Goal: Task Accomplishment & Management: Manage account settings

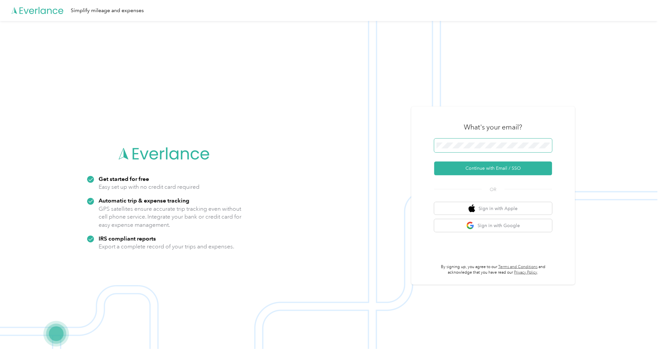
click at [434, 162] on button "Continue with Email / SSO" at bounding box center [493, 169] width 118 height 14
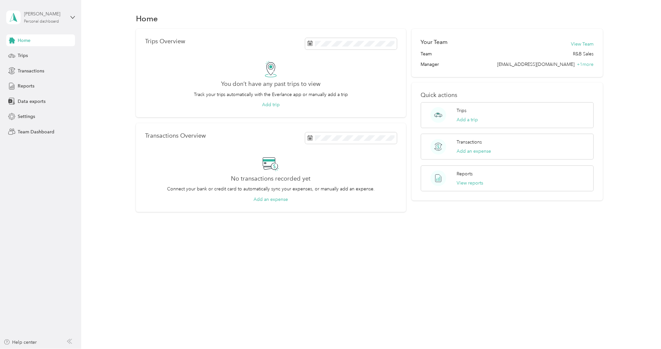
click at [25, 19] on div "[PERSON_NAME] Personal dashboard" at bounding box center [44, 16] width 41 height 13
click at [31, 51] on div "Team dashboard" at bounding box center [29, 53] width 35 height 7
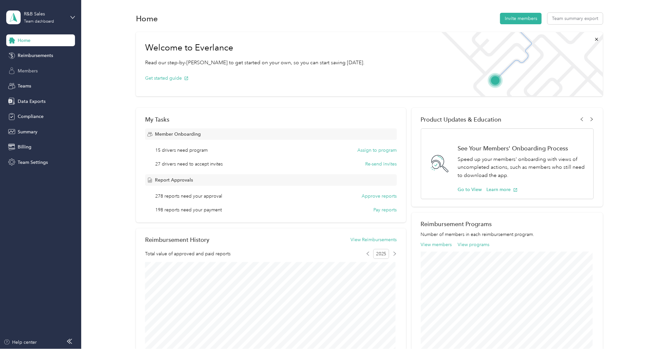
click at [28, 71] on span "Members" at bounding box center [28, 70] width 20 height 7
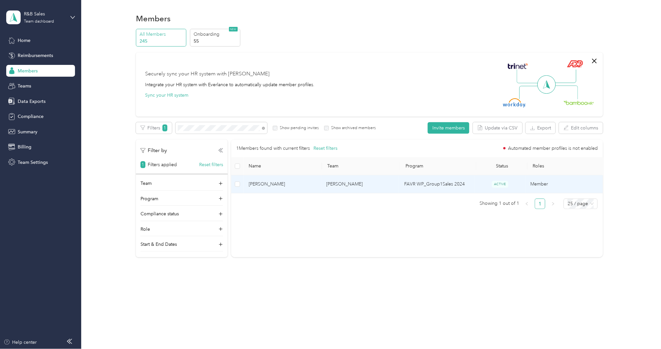
click at [267, 187] on span "Peter Lollias" at bounding box center [282, 184] width 67 height 7
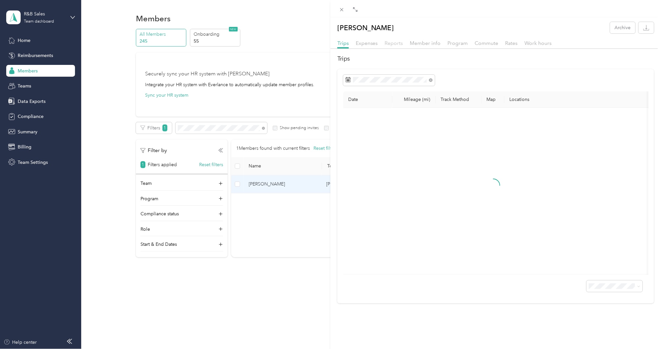
click at [398, 43] on span "Reports" at bounding box center [394, 43] width 18 height 6
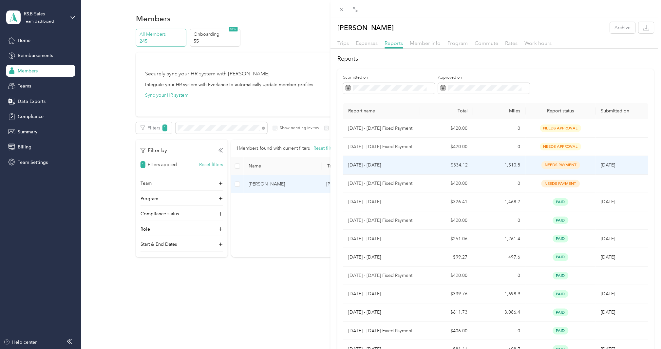
click at [363, 166] on p "Jul 1 - 31, 2025" at bounding box center [382, 165] width 67 height 7
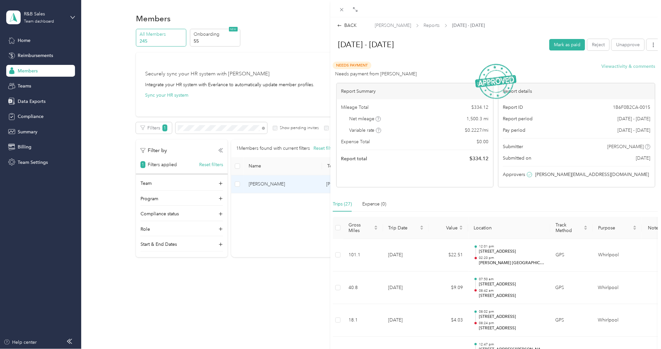
click at [621, 67] on button "View activity & comments" at bounding box center [629, 66] width 54 height 7
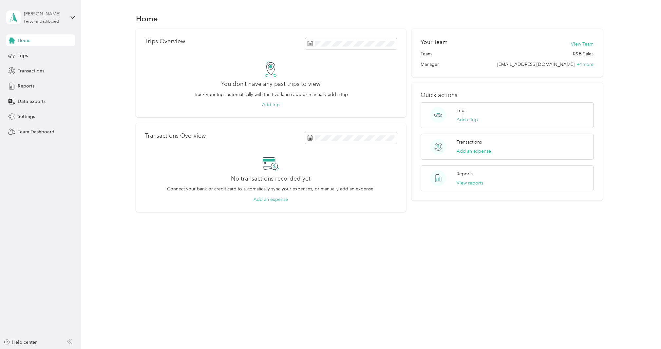
click at [44, 15] on div "[PERSON_NAME]" at bounding box center [44, 13] width 41 height 7
click at [38, 54] on div "Team dashboard" at bounding box center [29, 53] width 35 height 7
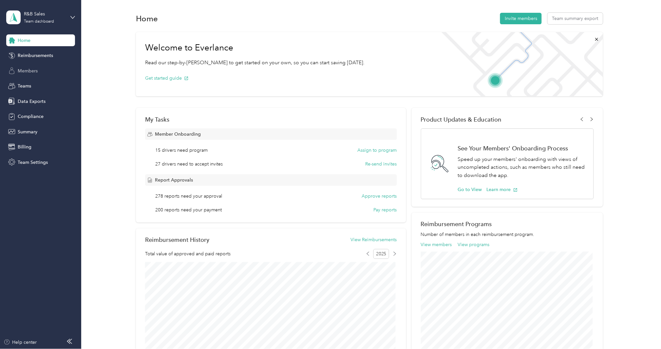
click at [32, 71] on span "Members" at bounding box center [28, 70] width 20 height 7
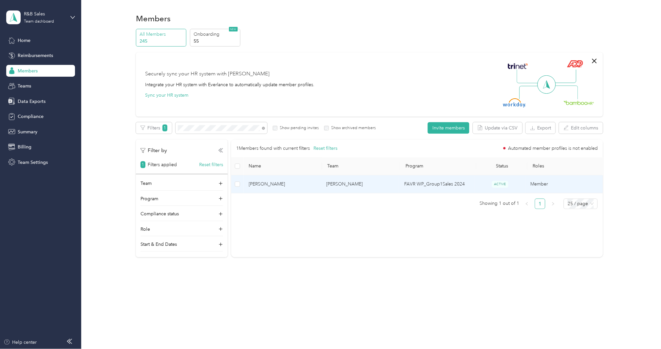
click at [267, 184] on span "[PERSON_NAME]" at bounding box center [282, 184] width 67 height 7
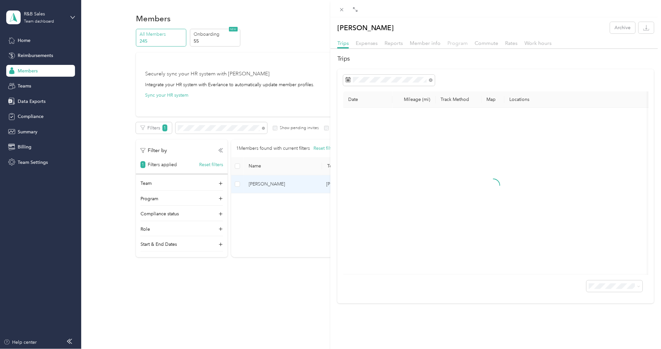
click at [455, 44] on span "Program" at bounding box center [458, 43] width 20 height 6
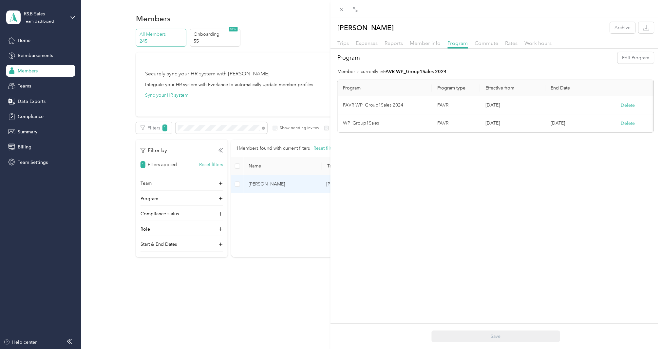
click at [410, 38] on div "[PERSON_NAME] Archive Trips Expenses Reports Member info Program Commute Rates …" at bounding box center [496, 77] width 331 height 111
click at [415, 41] on span "Member info" at bounding box center [425, 43] width 31 height 6
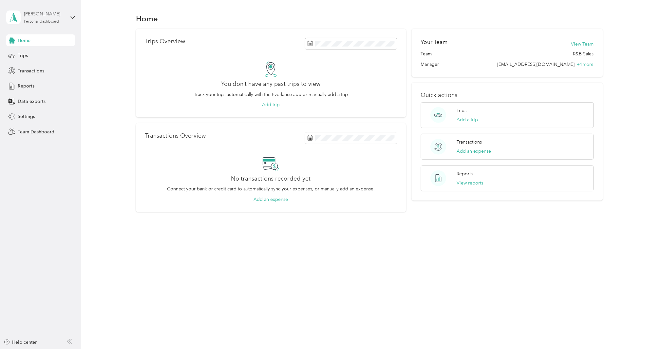
click at [41, 12] on div "[PERSON_NAME]" at bounding box center [44, 13] width 41 height 7
click at [37, 54] on div "Team dashboard" at bounding box center [29, 53] width 35 height 7
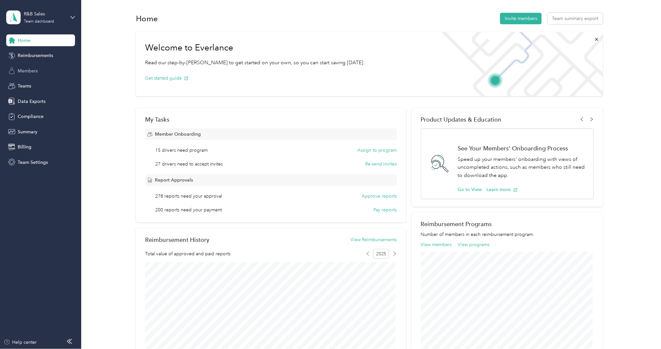
click at [37, 71] on span "Members" at bounding box center [28, 70] width 20 height 7
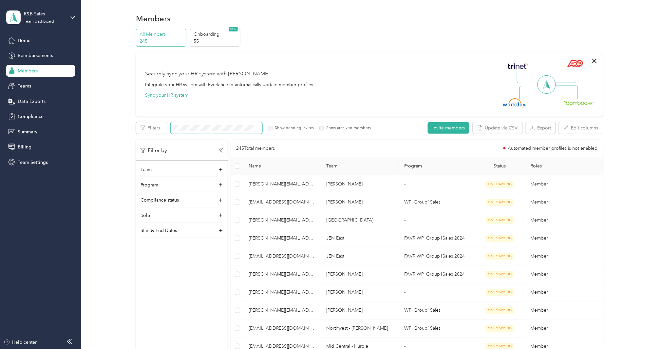
click at [224, 131] on span at bounding box center [217, 127] width 92 height 11
